Goal: Information Seeking & Learning: Learn about a topic

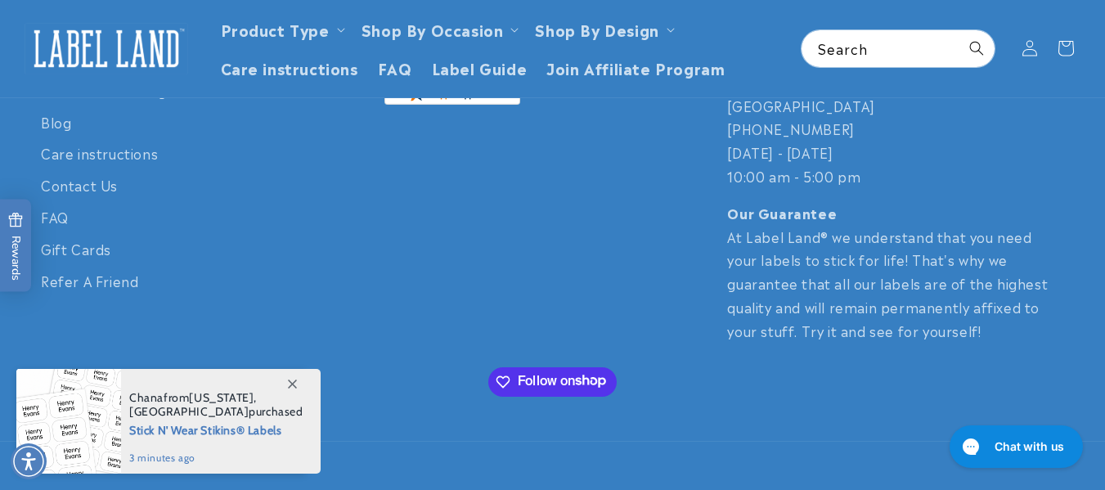
scroll to position [3771, 0]
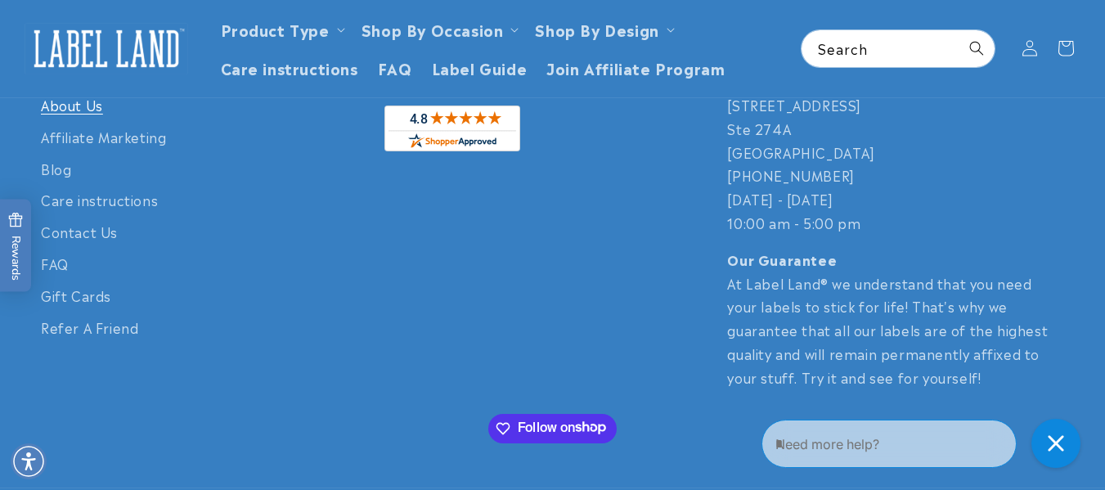
click at [91, 109] on link "About Us" at bounding box center [72, 107] width 62 height 28
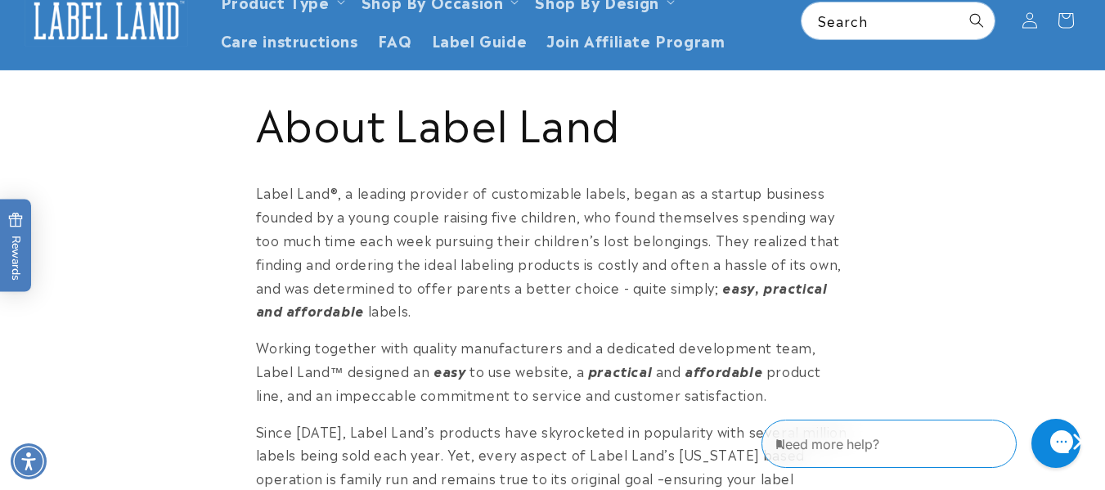
scroll to position [101, 0]
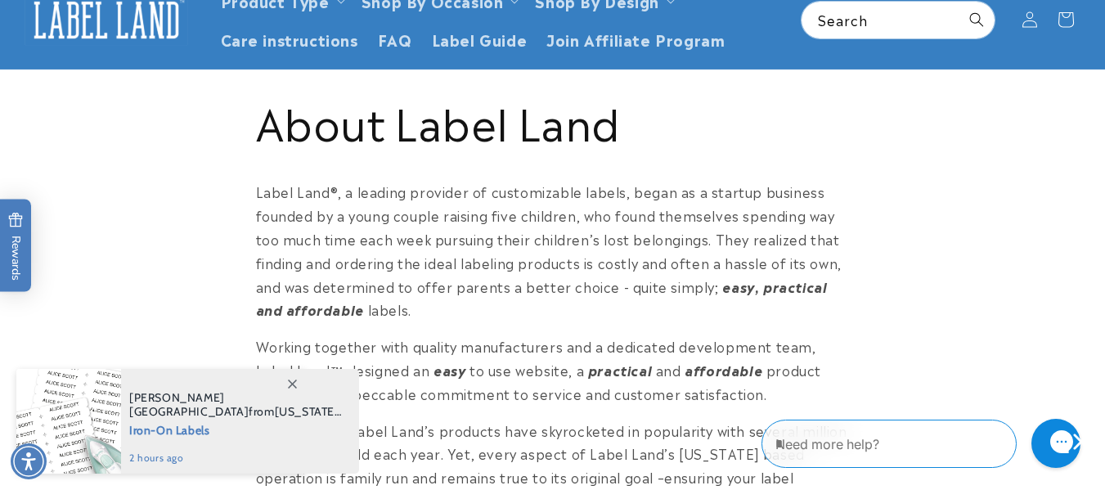
click at [292, 388] on span at bounding box center [291, 383] width 29 height 29
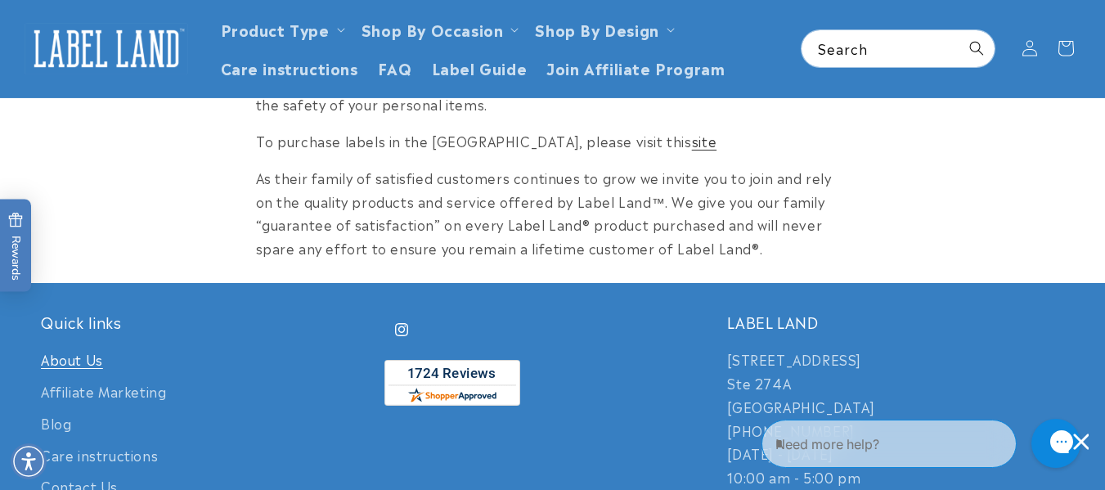
scroll to position [555, 0]
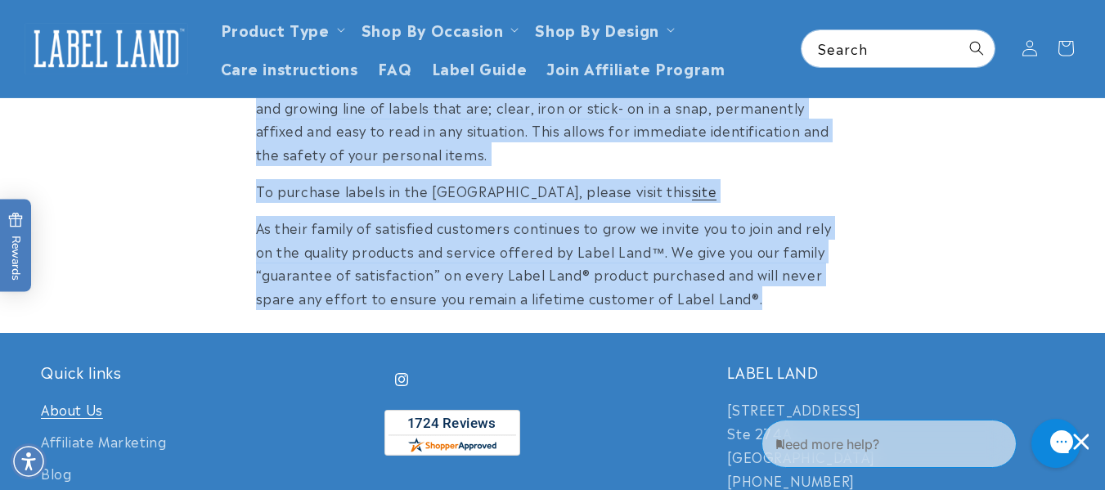
drag, startPoint x: 246, startPoint y: 95, endPoint x: 753, endPoint y: 289, distance: 543.0
copy div "Label Land ® , a leading provider of customizable labels, began as a startup bu…"
